Goal: Contribute content

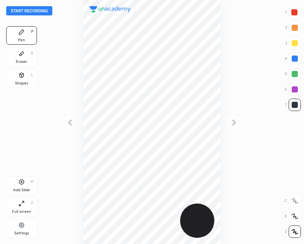
scroll to position [244, 181]
click at [25, 9] on button "Start recording" at bounding box center [29, 10] width 46 height 9
click at [19, 189] on div "Add Slide" at bounding box center [21, 190] width 17 height 4
click at [68, 123] on icon at bounding box center [69, 122] width 9 height 9
click at [293, 15] on div at bounding box center [294, 12] width 6 height 6
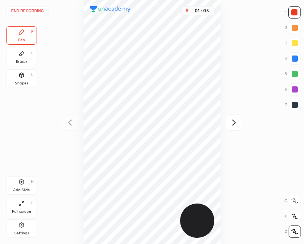
click at [28, 80] on div "Shapes L" at bounding box center [21, 78] width 31 height 18
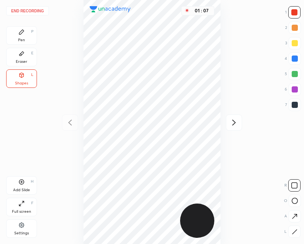
click at [28, 34] on div "Pen P" at bounding box center [21, 35] width 31 height 18
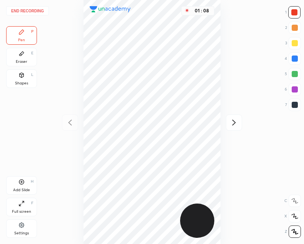
click at [297, 105] on div at bounding box center [295, 105] width 6 height 6
click at [30, 185] on div "Add Slide H" at bounding box center [21, 185] width 31 height 18
click at [62, 124] on div at bounding box center [70, 122] width 16 height 16
click at [231, 125] on icon at bounding box center [233, 122] width 9 height 9
click at [73, 121] on icon at bounding box center [69, 122] width 9 height 9
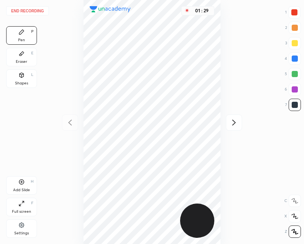
click at [236, 118] on icon at bounding box center [233, 122] width 9 height 9
click at [30, 8] on button "End recording" at bounding box center [27, 10] width 43 height 9
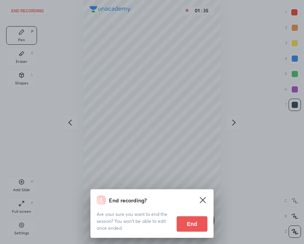
click at [185, 227] on button "End" at bounding box center [192, 223] width 31 height 15
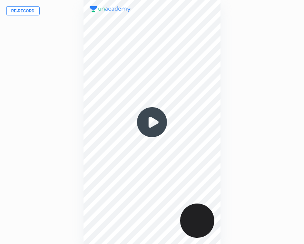
click at [152, 124] on img at bounding box center [152, 122] width 37 height 37
